Goal: Navigation & Orientation: Find specific page/section

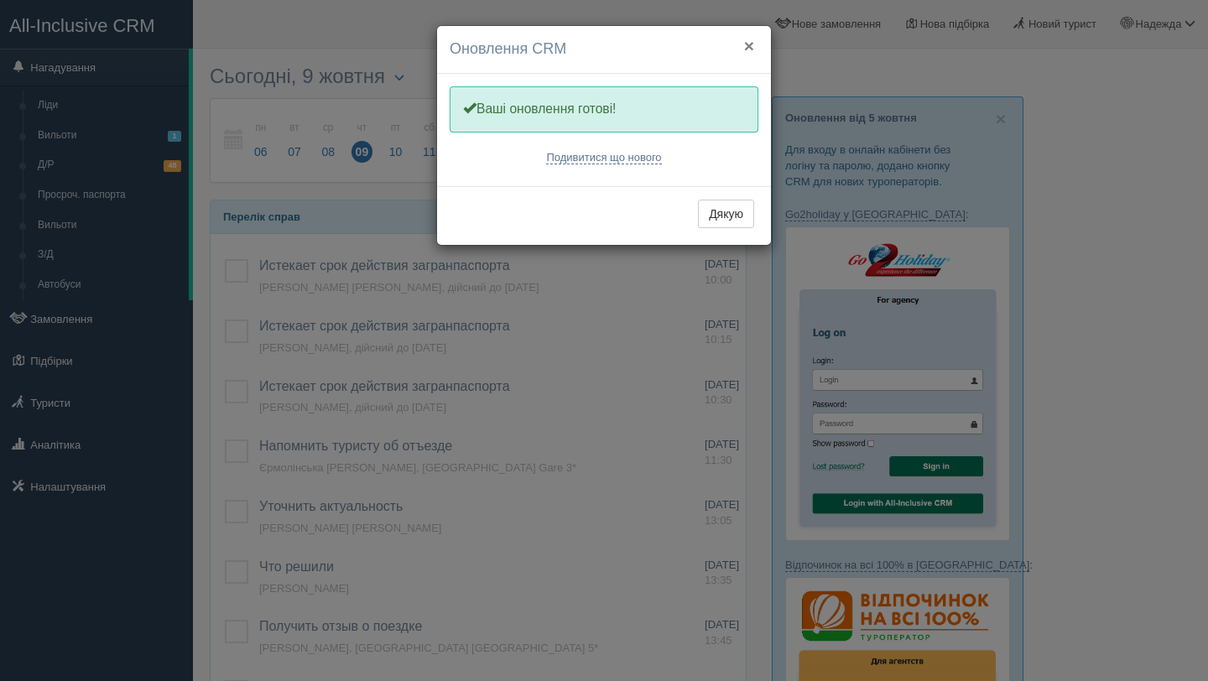
click at [747, 50] on button "×" at bounding box center [749, 46] width 10 height 18
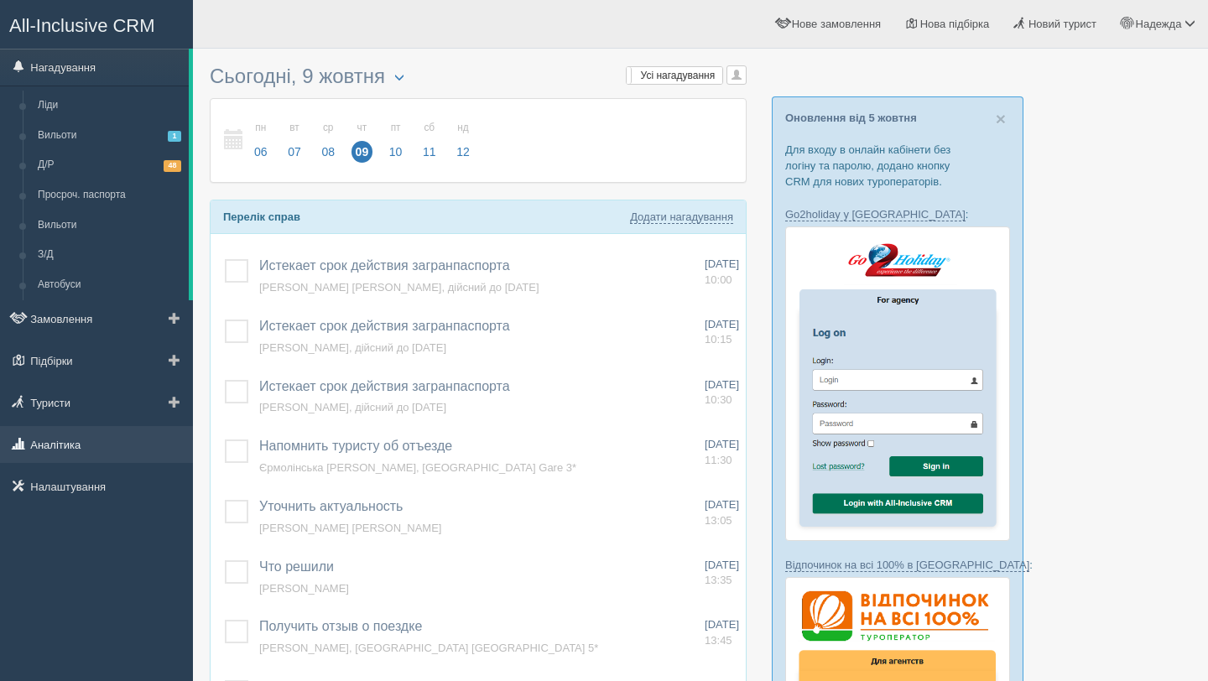
click at [86, 450] on link "Аналітика" at bounding box center [96, 444] width 193 height 37
click at [122, 446] on link "Аналітика" at bounding box center [96, 444] width 193 height 37
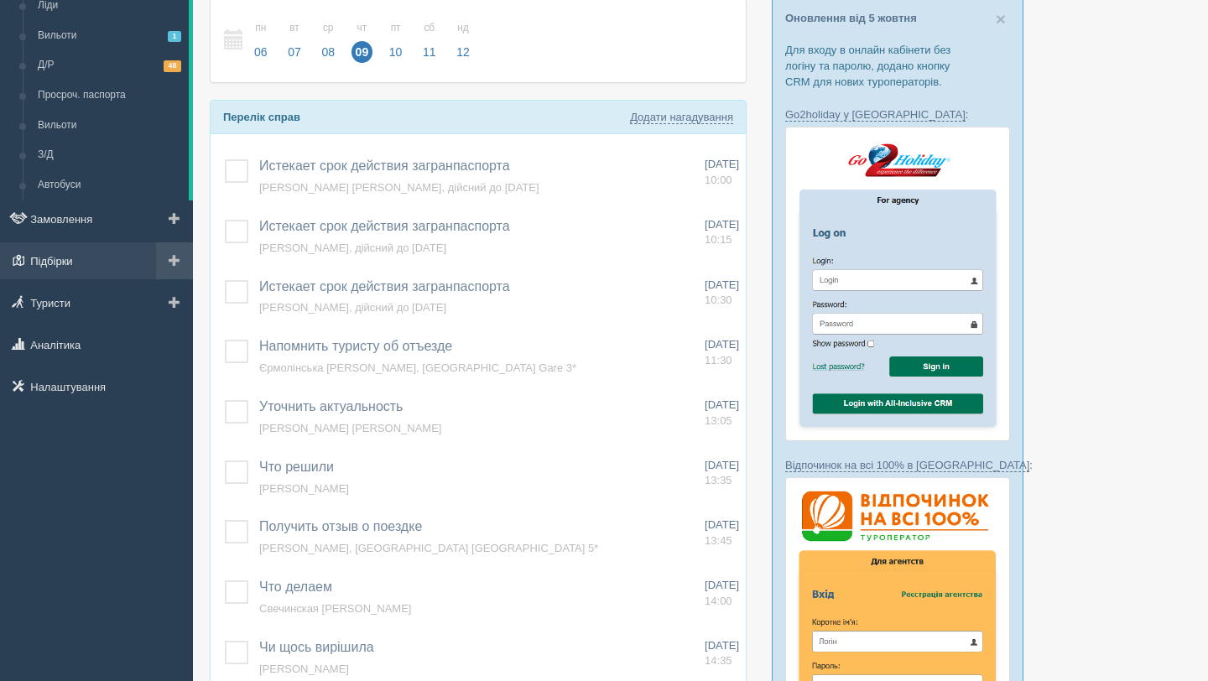
scroll to position [118, 0]
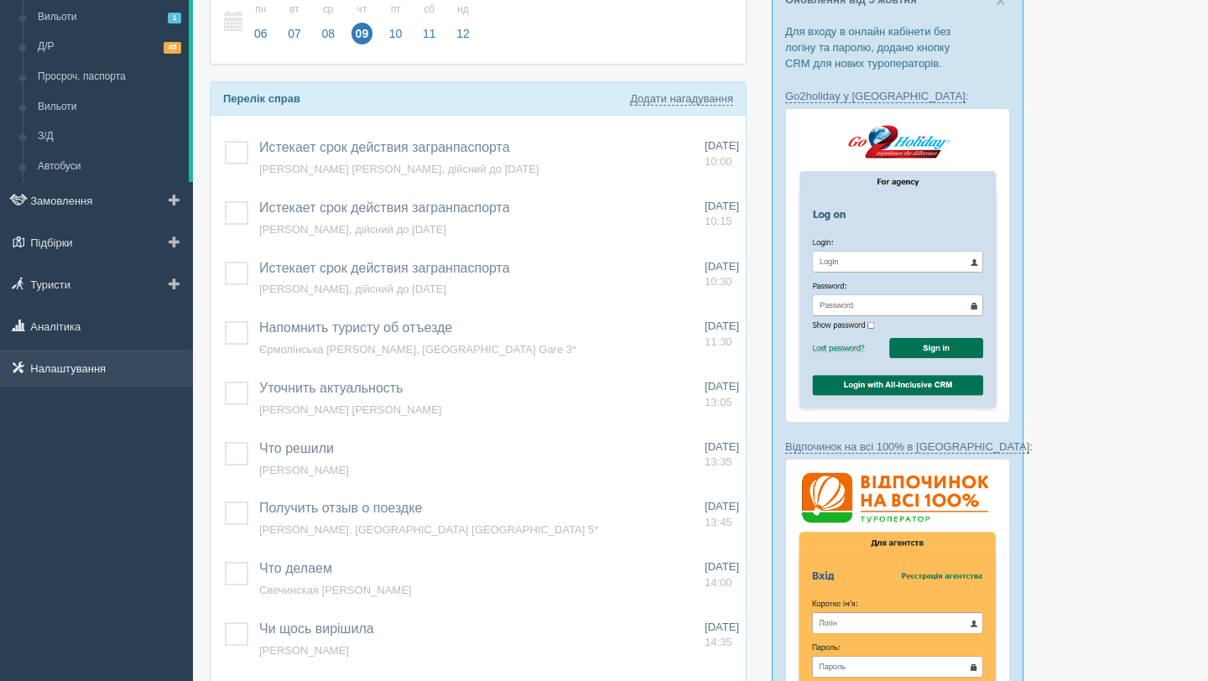
click at [107, 372] on link "Налаштування" at bounding box center [96, 368] width 193 height 37
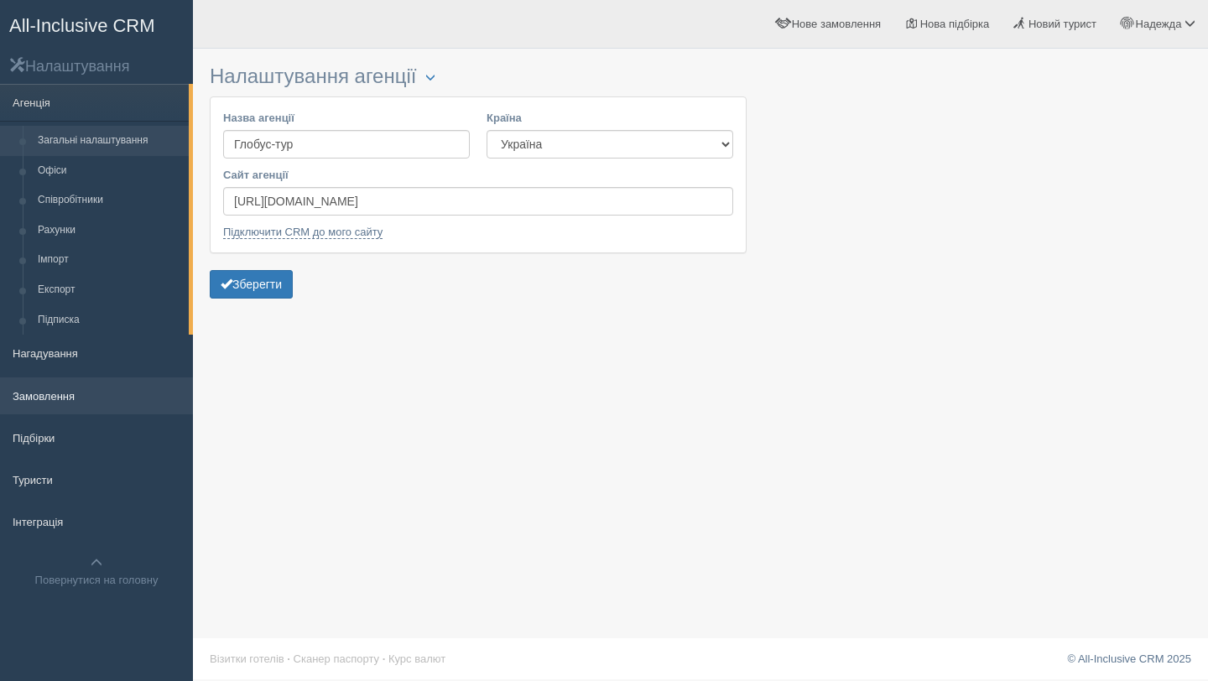
click at [67, 391] on link "Замовлення" at bounding box center [96, 396] width 193 height 37
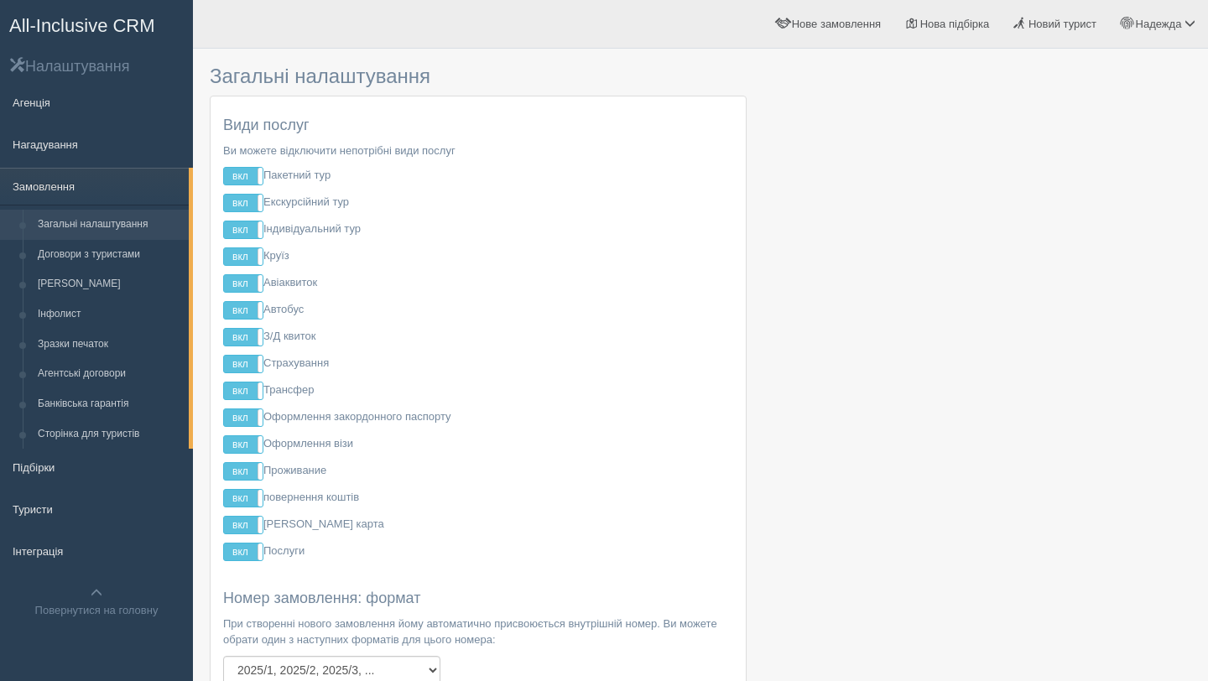
click at [71, 18] on span "All-Inclusive CRM" at bounding box center [82, 25] width 146 height 21
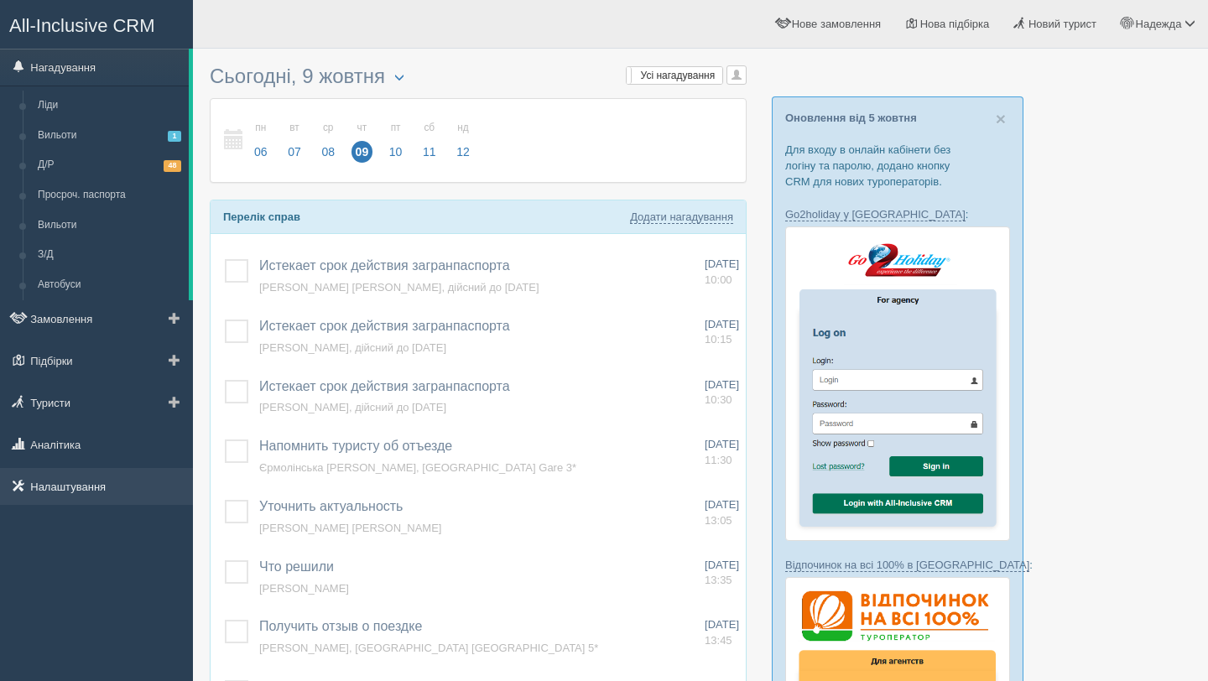
click at [89, 487] on link "Налаштування" at bounding box center [96, 486] width 193 height 37
